Goal: Obtain resource: Obtain resource

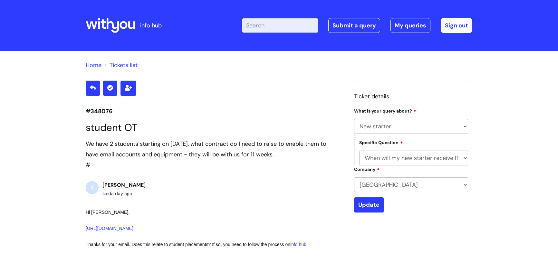
select select "New starter"
select select "When will my new starter receive IT account logins (Linked to IT)"
click at [277, 30] on input "Enter your search term here..." at bounding box center [280, 25] width 76 height 14
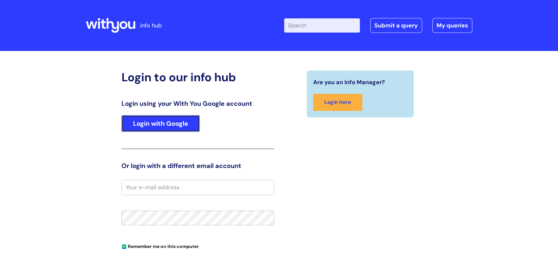
click at [171, 120] on link "Login with Google" at bounding box center [161, 123] width 78 height 17
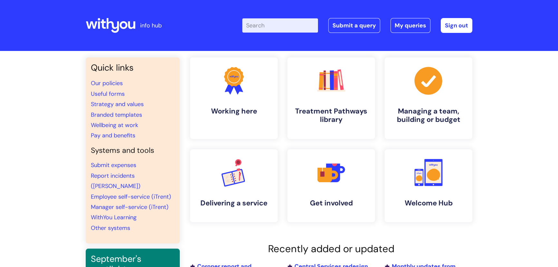
click at [257, 26] on input "Enter your search term here..." at bounding box center [280, 25] width 76 height 14
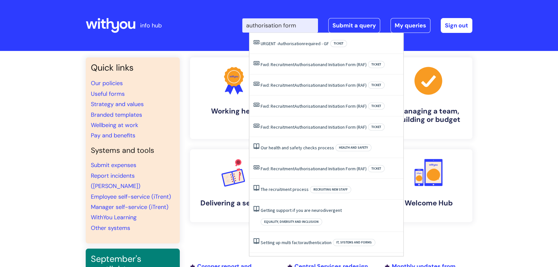
type input "authorisation form"
click button "Search" at bounding box center [0, 0] width 0 height 0
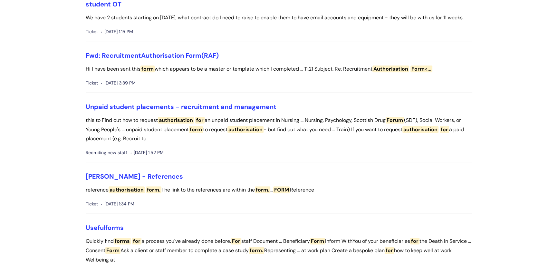
scroll to position [615, 0]
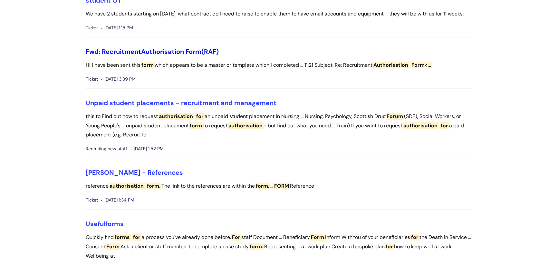
click at [145, 56] on span "Authorisation" at bounding box center [162, 51] width 43 height 8
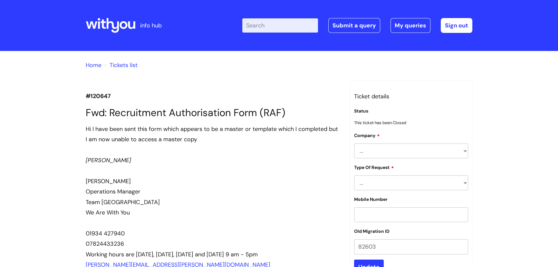
click at [259, 24] on input "Enter your search term here..." at bounding box center [280, 25] width 76 height 14
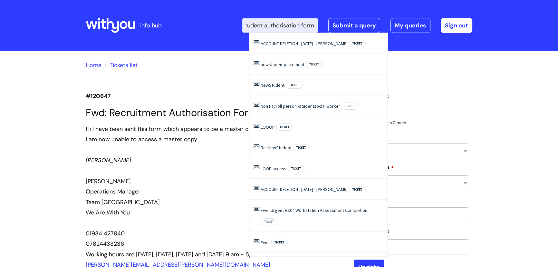
scroll to position [0, 10]
type input "student authorisation form"
click button "Search" at bounding box center [0, 0] width 0 height 0
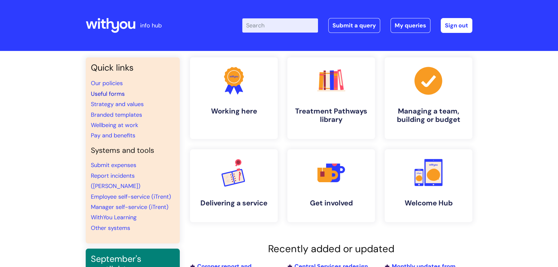
click at [123, 94] on link "Useful forms" at bounding box center [108, 94] width 34 height 8
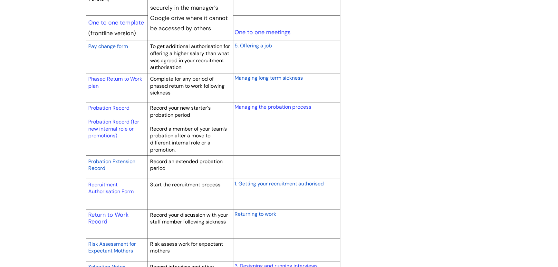
scroll to position [879, 0]
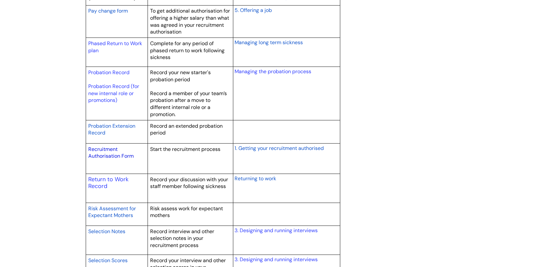
click at [112, 149] on link "Recruitment Authorisation Form" at bounding box center [110, 153] width 45 height 14
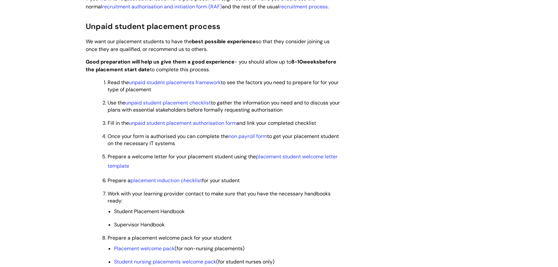
scroll to position [469, 0]
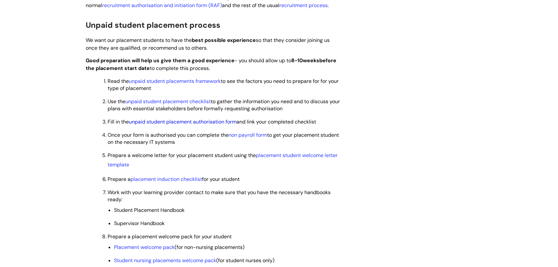
click at [175, 121] on link "unpaid student placement authorisation form" at bounding box center [183, 121] width 108 height 7
